Goal: Obtain resource: Obtain resource

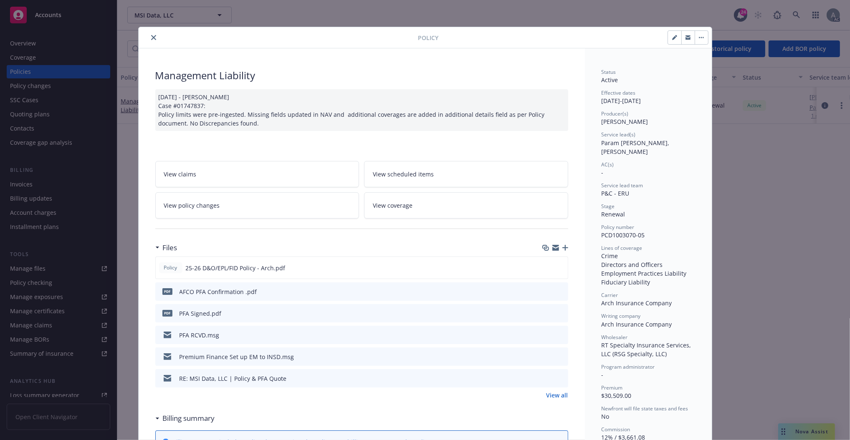
scroll to position [25, 0]
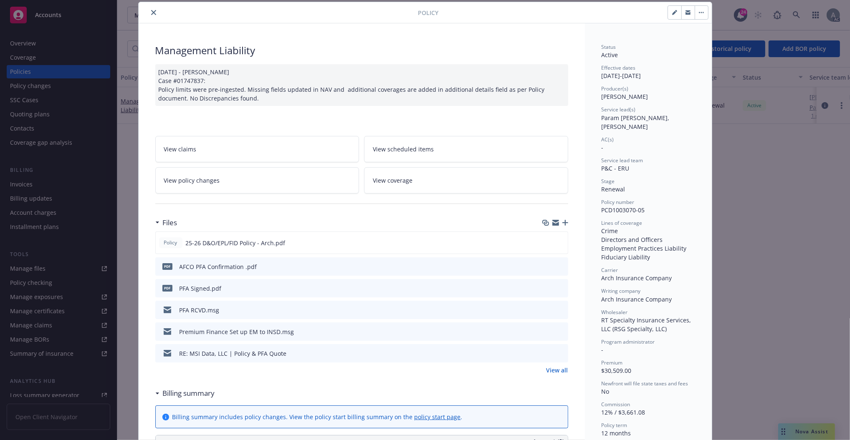
click at [151, 13] on icon "close" at bounding box center [153, 12] width 5 height 5
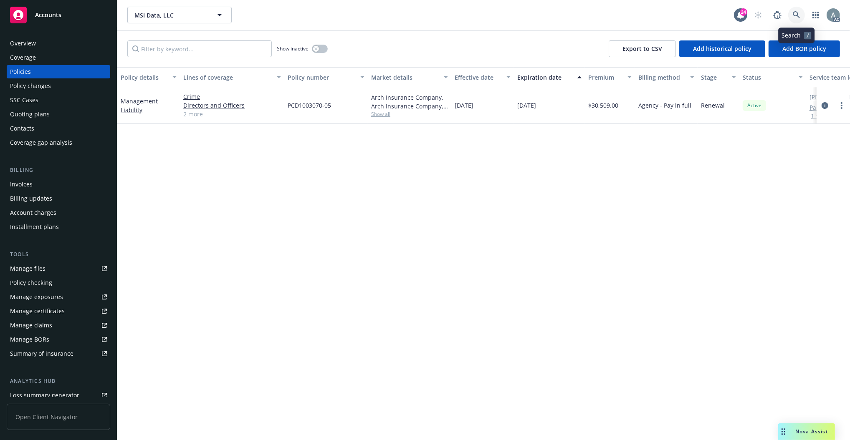
click at [799, 14] on icon at bounding box center [796, 15] width 8 height 8
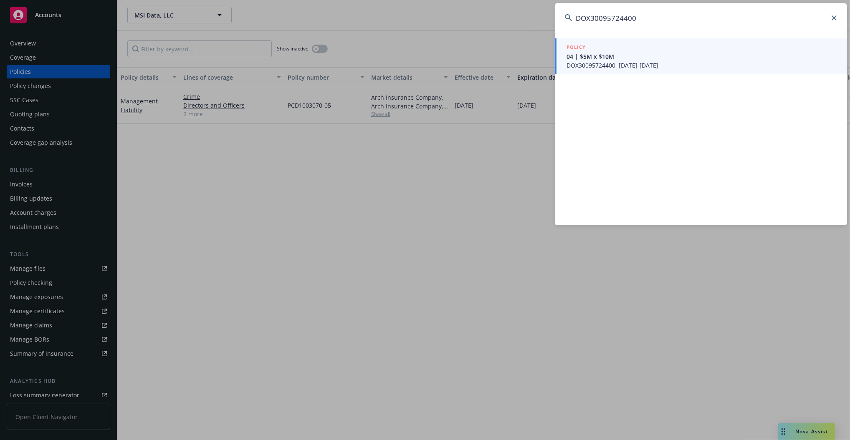
type input "DOX30095724400"
click at [691, 53] on span "04 | $5M x $10M" at bounding box center [701, 56] width 270 height 9
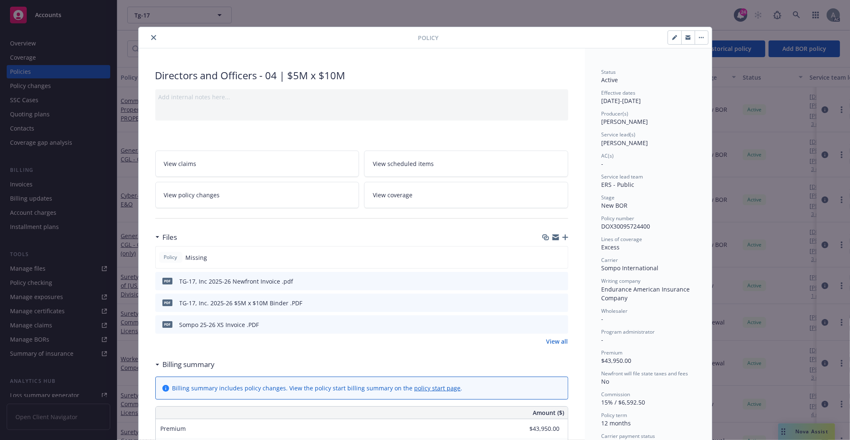
click at [551, 324] on div at bounding box center [554, 324] width 21 height 9
click at [557, 325] on icon "preview file" at bounding box center [560, 324] width 8 height 6
click at [454, 323] on div "PDF Sompo 25-26 XS Invoice .PDF" at bounding box center [361, 324] width 413 height 18
click at [556, 323] on icon "preview file" at bounding box center [560, 324] width 8 height 6
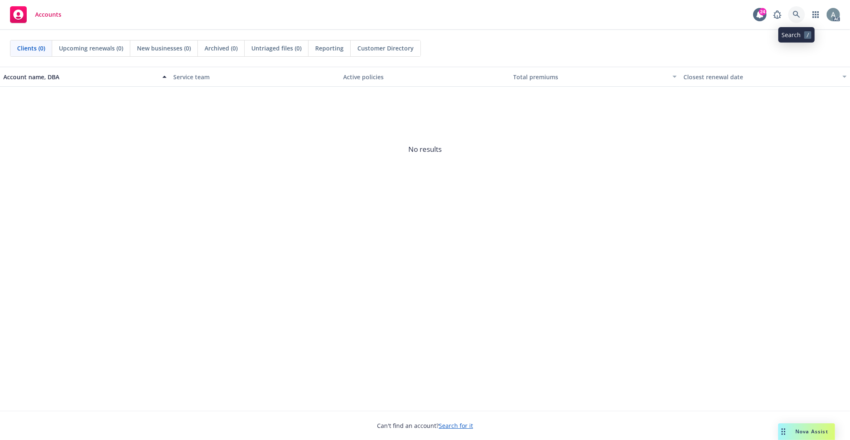
click at [793, 14] on icon at bounding box center [796, 15] width 8 height 8
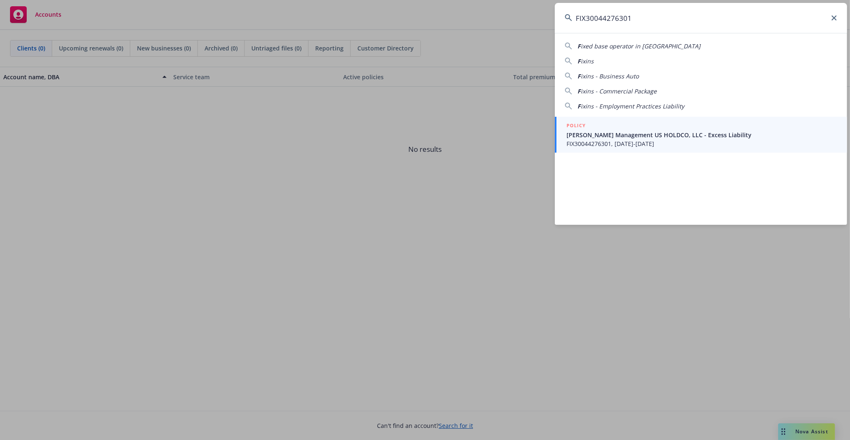
type input "FIX30044276301"
click at [728, 130] on div "POLICY" at bounding box center [701, 125] width 270 height 9
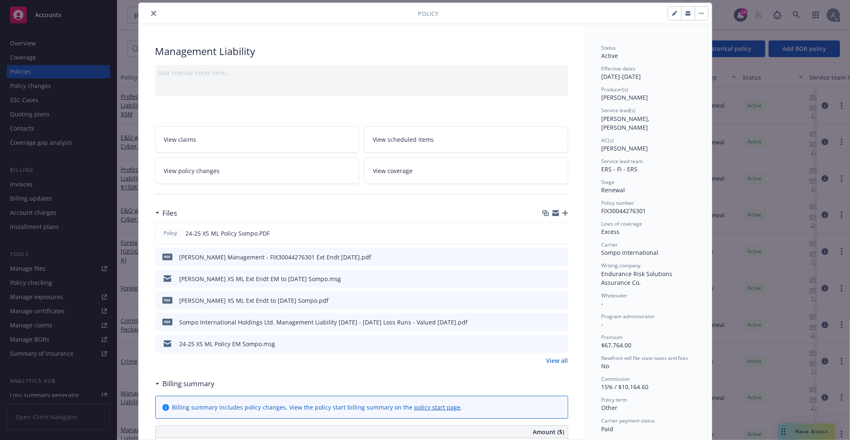
scroll to position [58, 0]
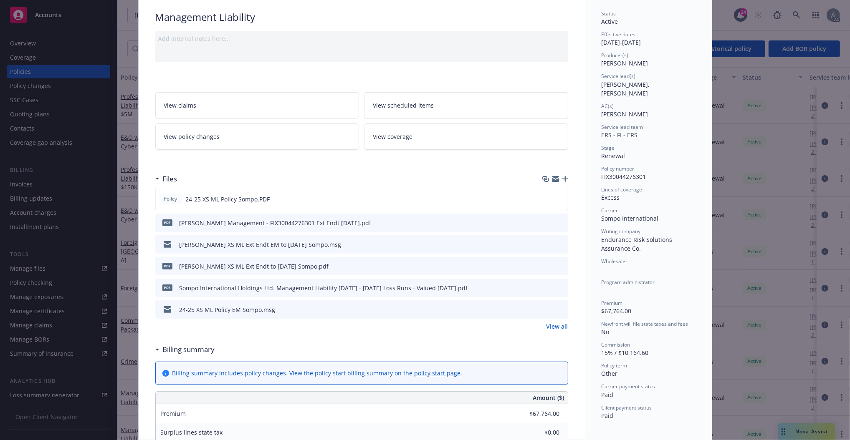
click at [555, 328] on link "View all" at bounding box center [557, 326] width 22 height 9
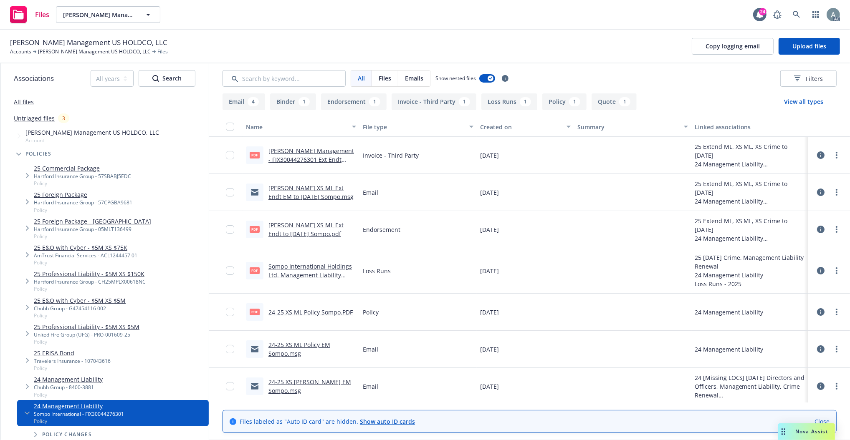
click at [308, 151] on link "Standish Management - FIX30044276301 Ext Endt 3.1.26.pdf" at bounding box center [311, 159] width 86 height 25
